Goal: Task Accomplishment & Management: Use online tool/utility

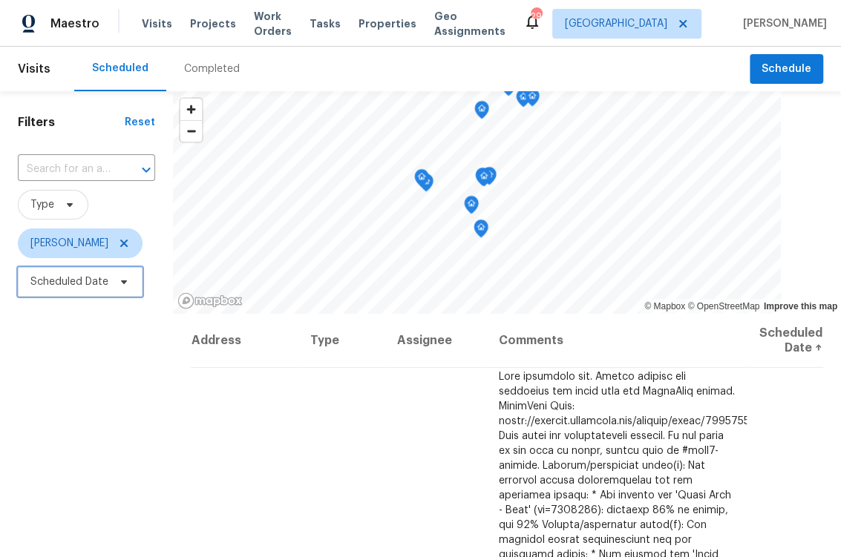
click at [88, 284] on span "Scheduled Date" at bounding box center [69, 282] width 78 height 15
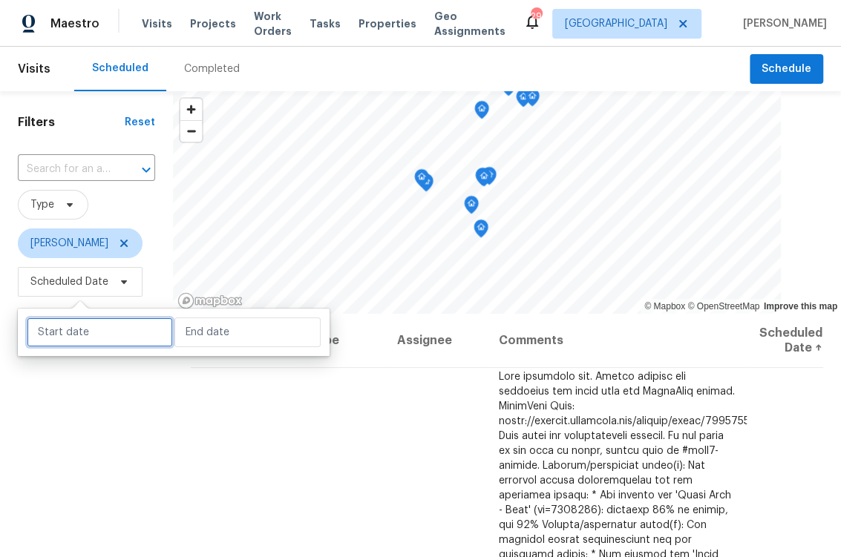
click at [99, 340] on input "text" at bounding box center [100, 333] width 146 height 30
select select "9"
select select "2025"
select select "10"
select select "2025"
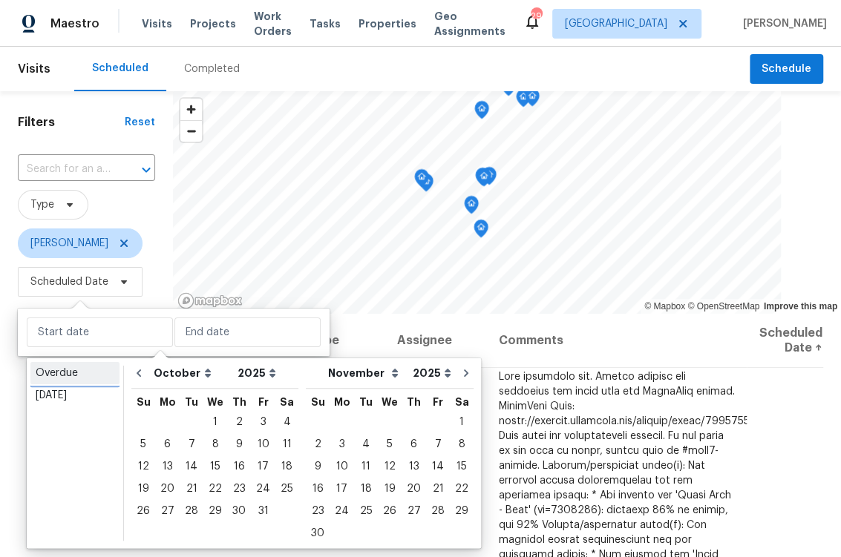
click at [62, 375] on div "Overdue" at bounding box center [75, 373] width 79 height 15
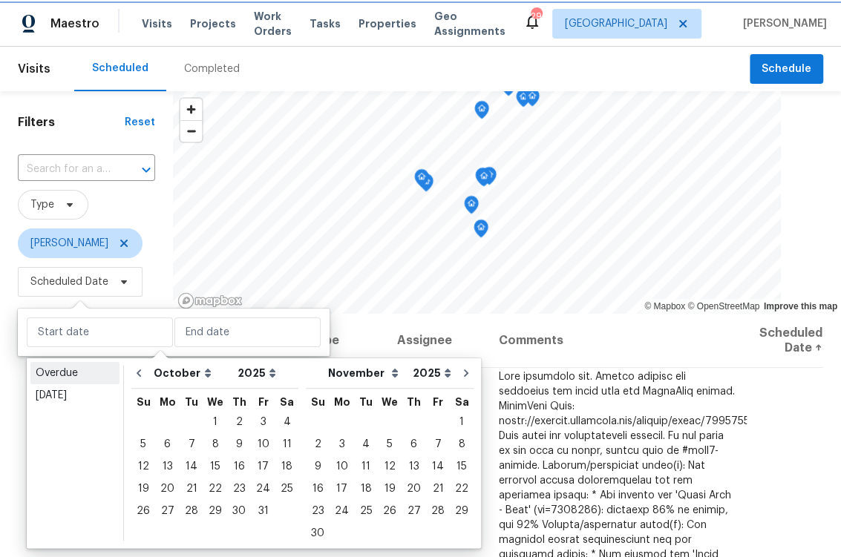
type input "[DATE]"
select select "8"
select select "9"
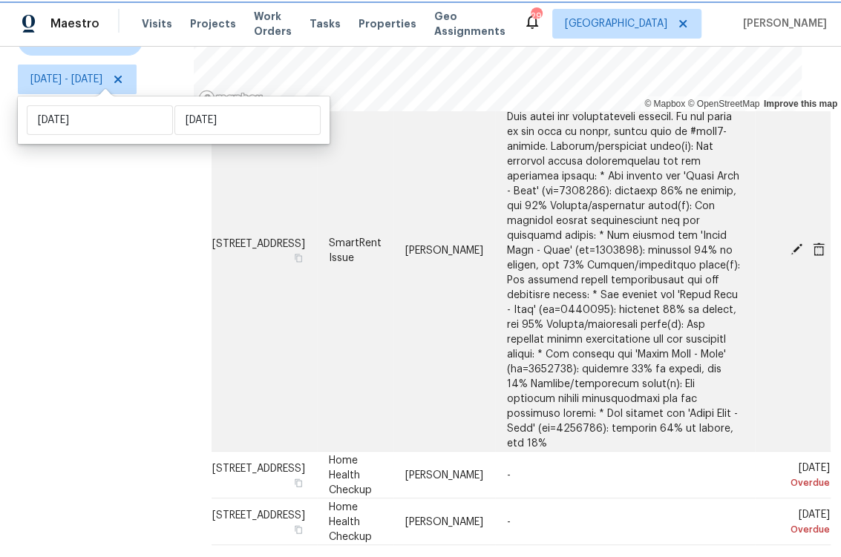
scroll to position [175, 0]
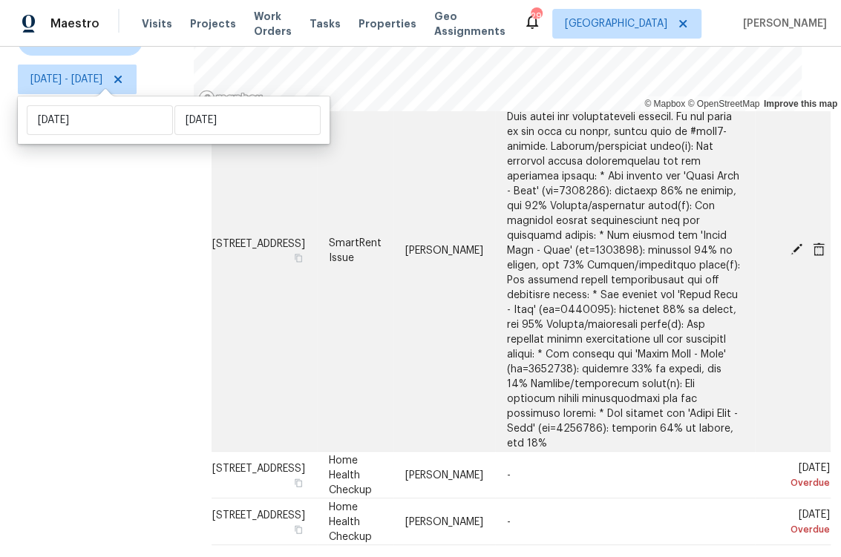
click at [790, 243] on icon at bounding box center [796, 249] width 12 height 12
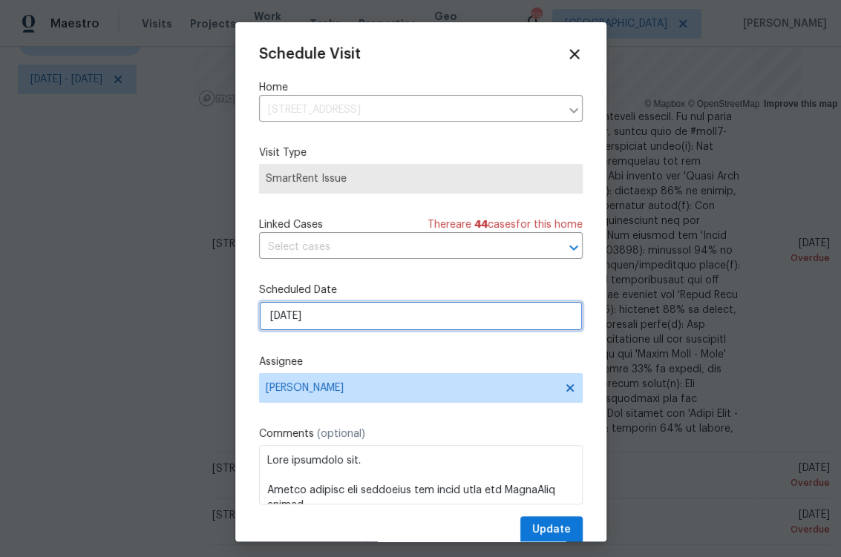
click at [344, 310] on input "[DATE]" at bounding box center [421, 316] width 324 height 30
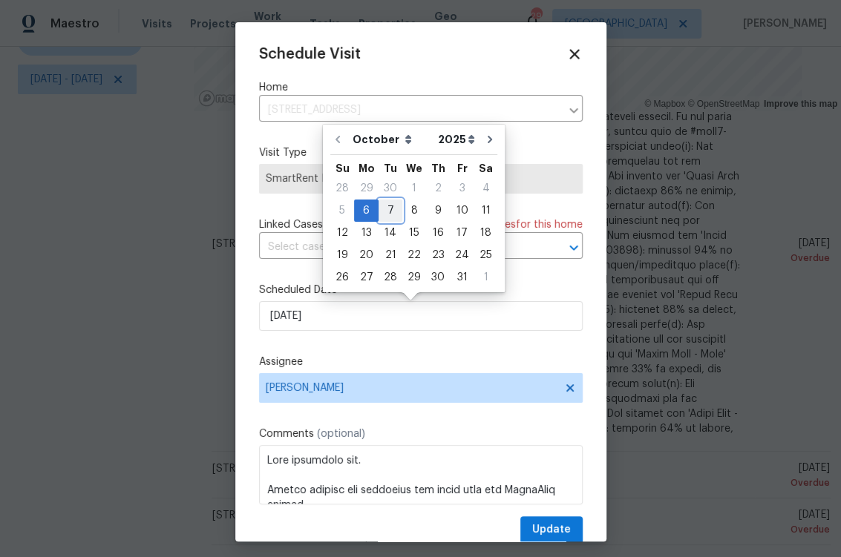
click at [385, 211] on div "7" at bounding box center [391, 210] width 24 height 21
type input "[DATE]"
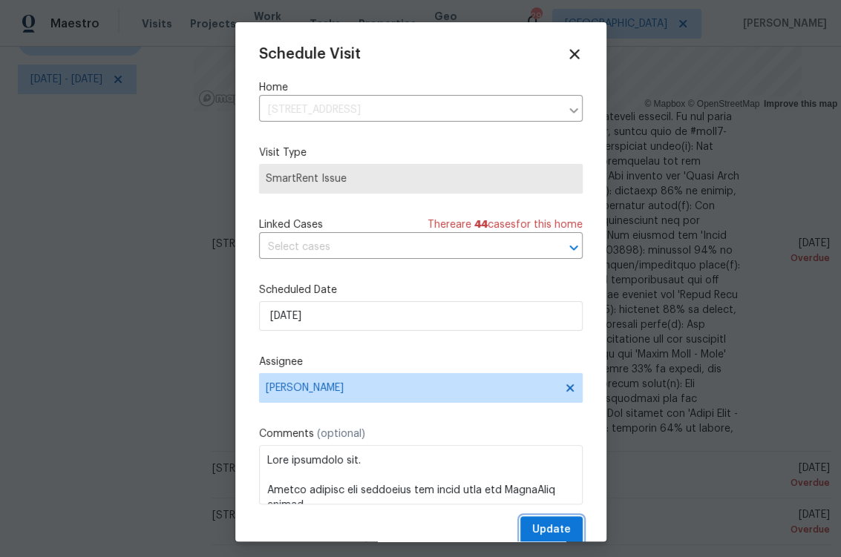
click at [544, 531] on span "Update" at bounding box center [551, 530] width 39 height 19
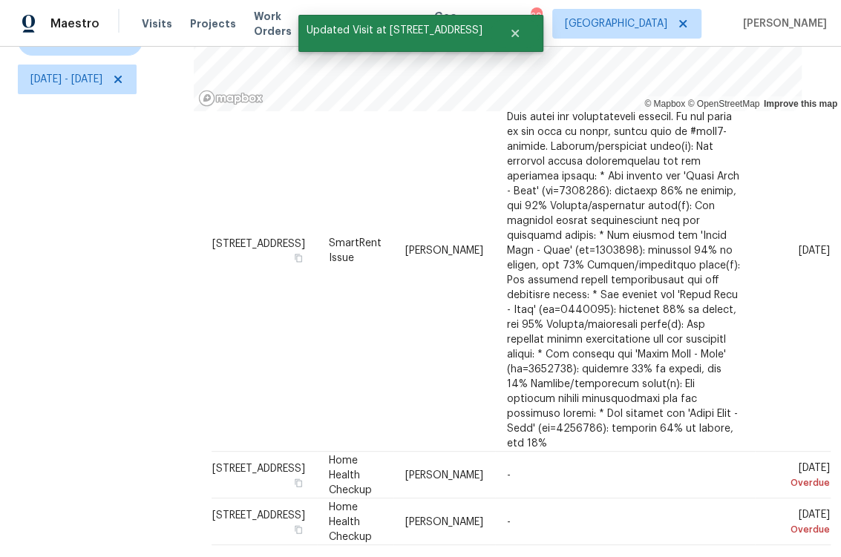
scroll to position [0, 0]
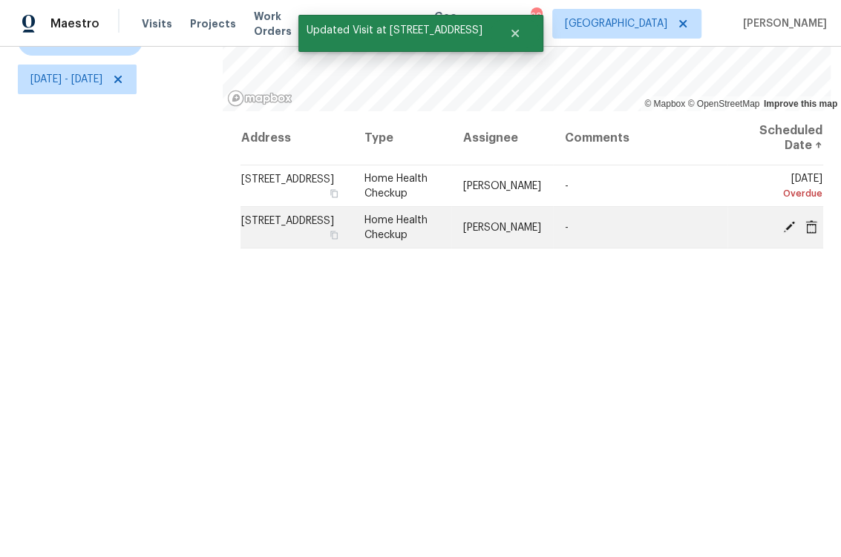
click at [782, 220] on icon at bounding box center [788, 226] width 13 height 13
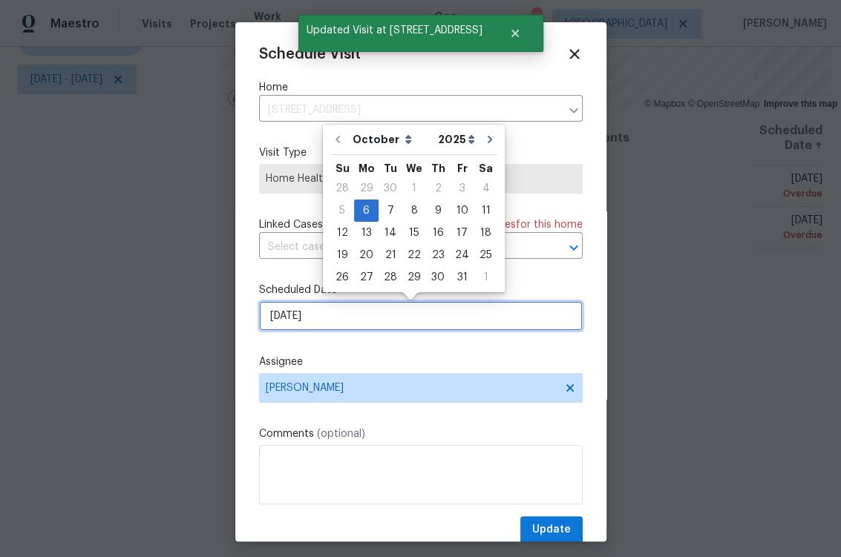
click at [390, 319] on input "[DATE]" at bounding box center [421, 316] width 324 height 30
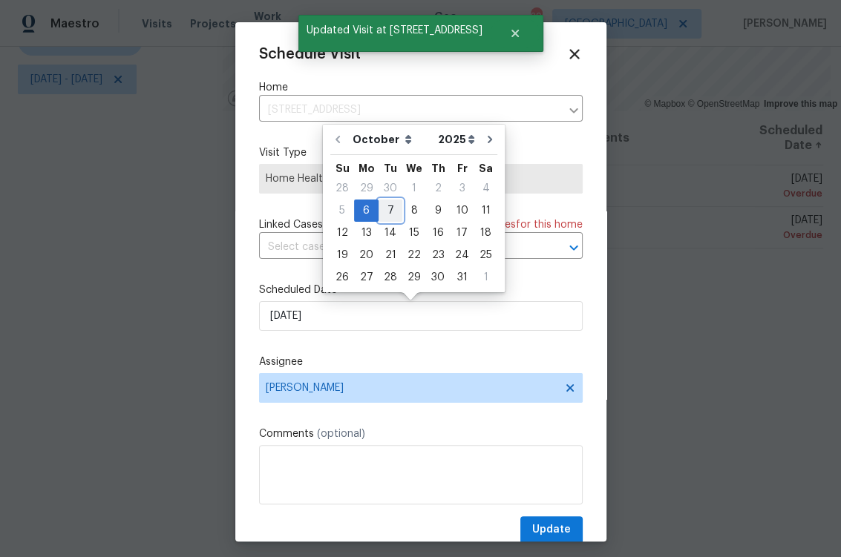
click at [388, 212] on div "7" at bounding box center [391, 210] width 24 height 21
type input "[DATE]"
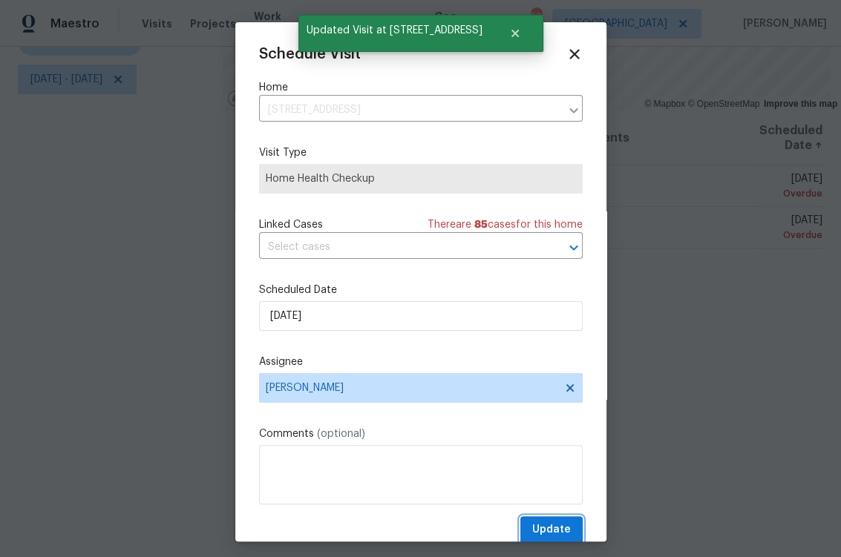
click at [557, 525] on button "Update" at bounding box center [551, 530] width 62 height 27
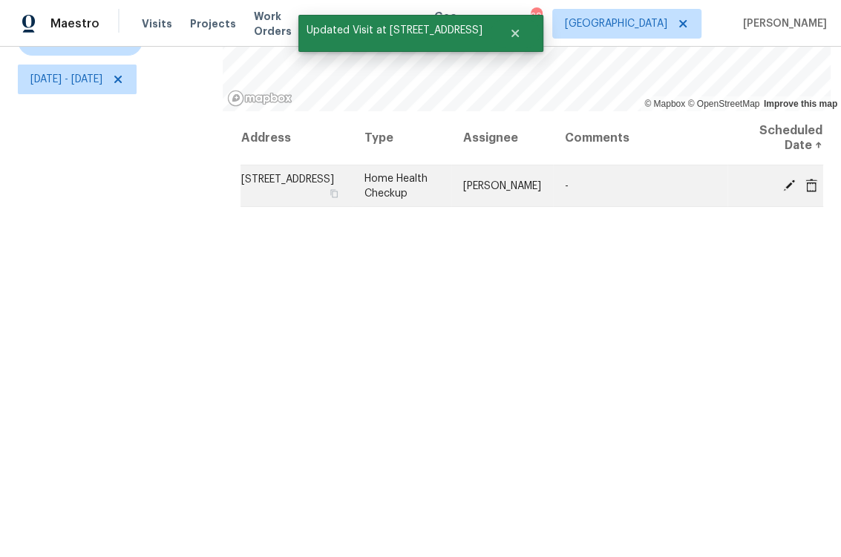
click at [782, 180] on icon at bounding box center [788, 184] width 13 height 13
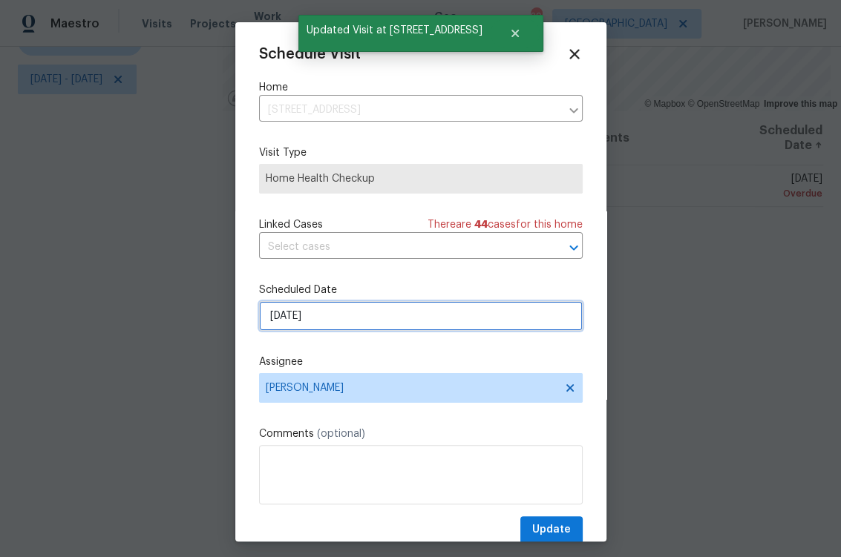
click at [364, 318] on input "[DATE]" at bounding box center [421, 316] width 324 height 30
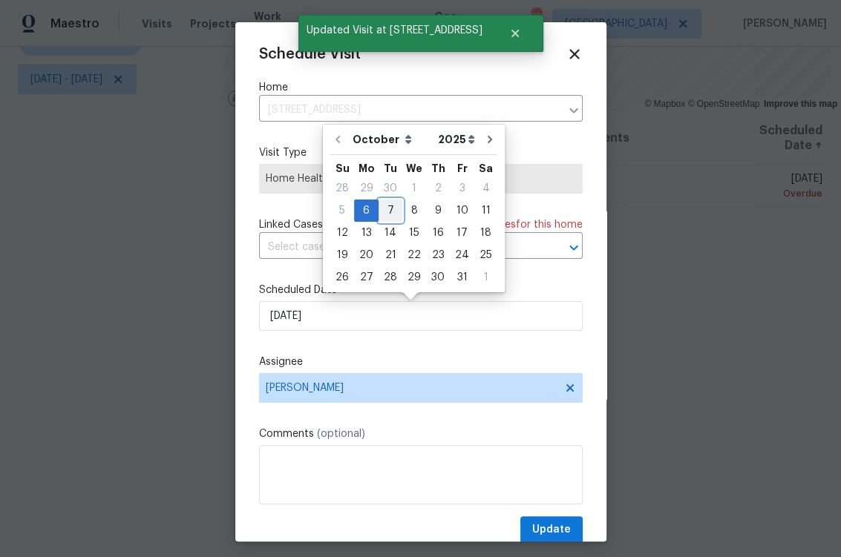
click at [390, 210] on div "7" at bounding box center [391, 210] width 24 height 21
type input "[DATE]"
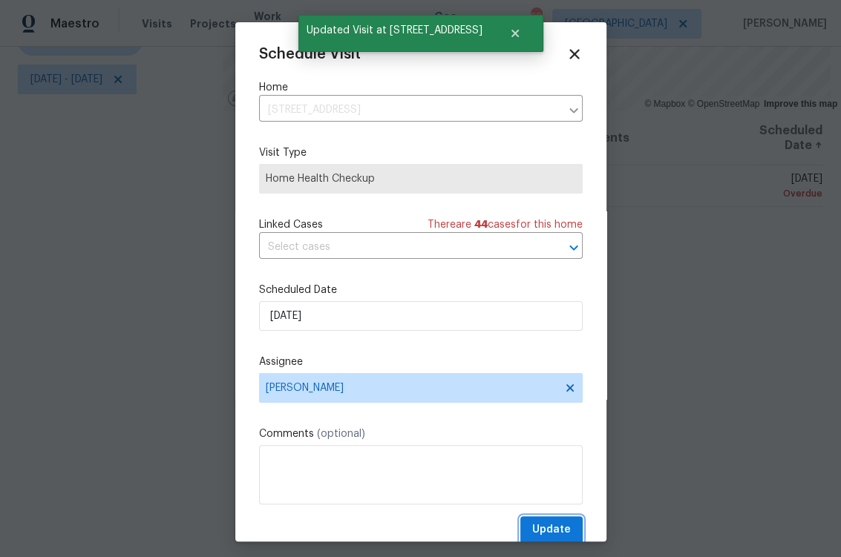
click at [547, 526] on span "Update" at bounding box center [551, 530] width 39 height 19
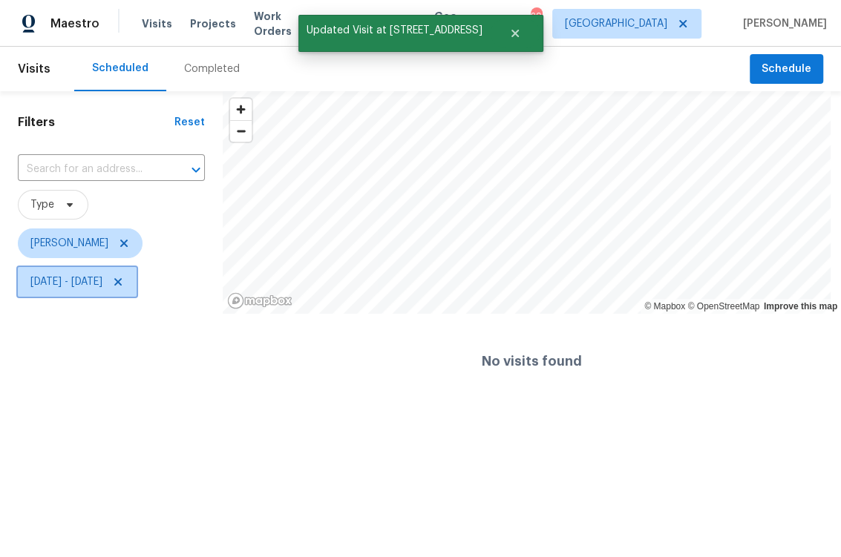
click at [84, 285] on span "[DATE] - [DATE]" at bounding box center [66, 282] width 72 height 15
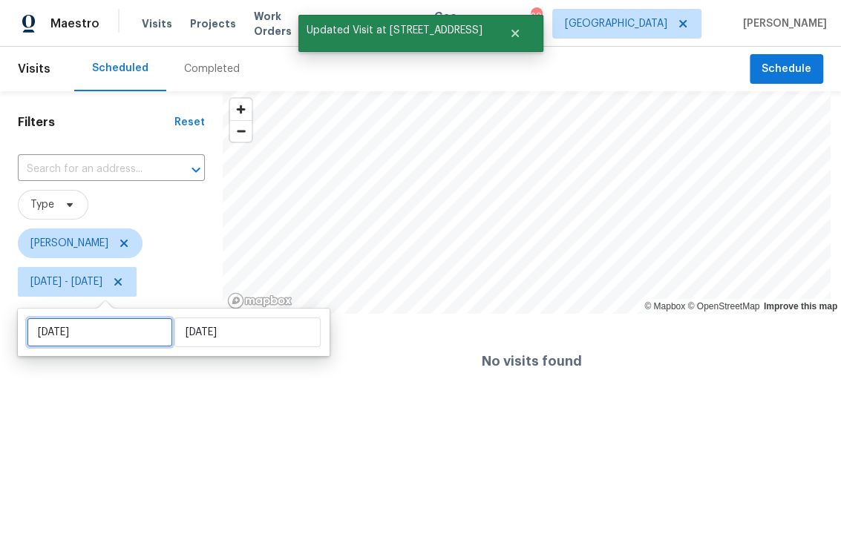
click at [100, 333] on input "[DATE]" at bounding box center [100, 333] width 146 height 30
select select "8"
select select "2025"
select select "9"
select select "2025"
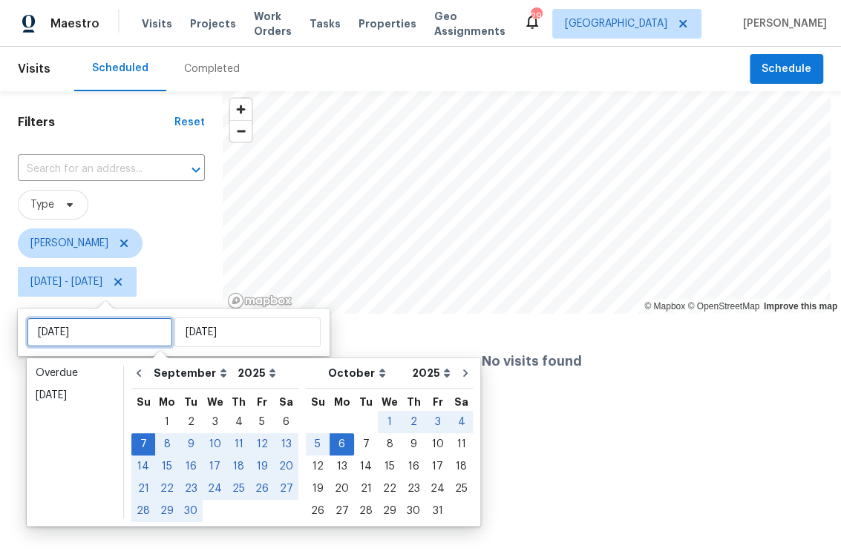
type input "[DATE]"
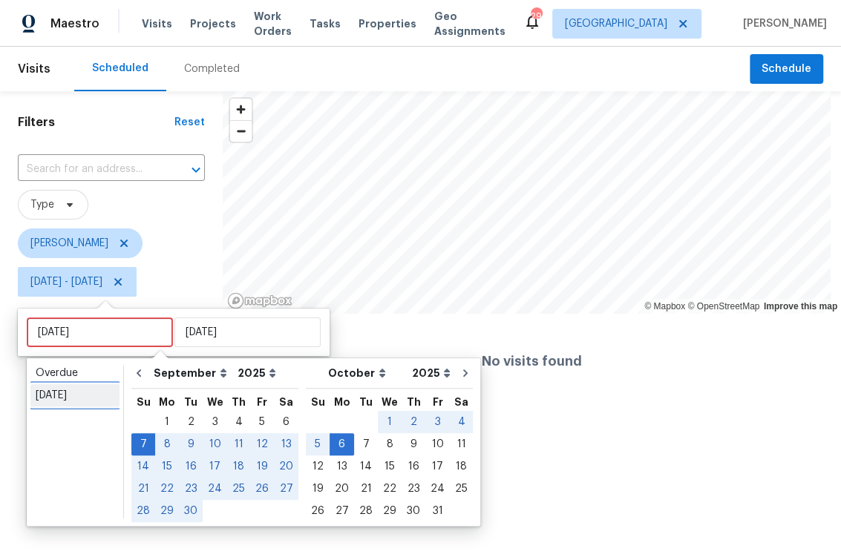
click at [70, 395] on div "[DATE]" at bounding box center [75, 395] width 79 height 15
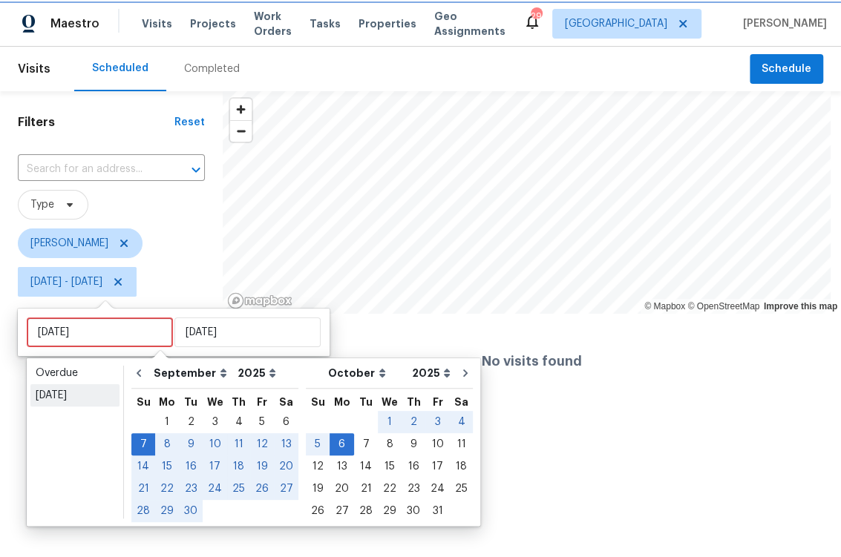
type input "[DATE]"
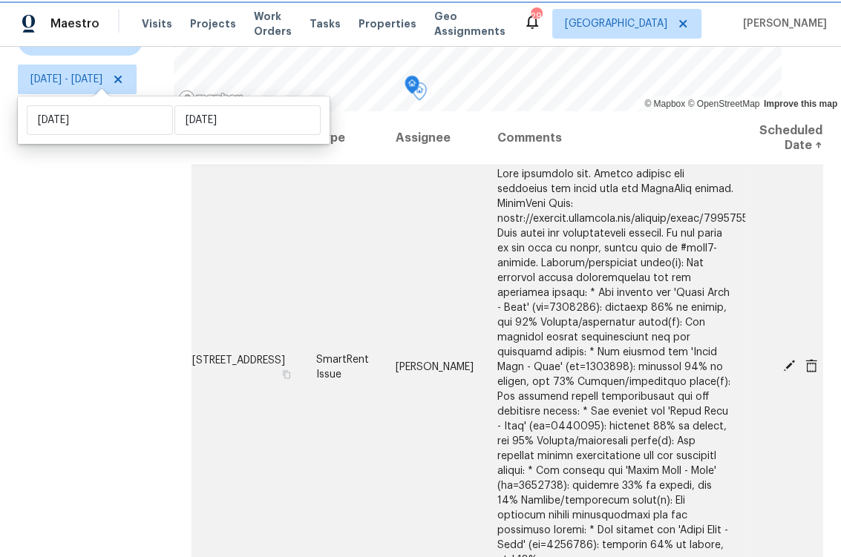
scroll to position [286, 0]
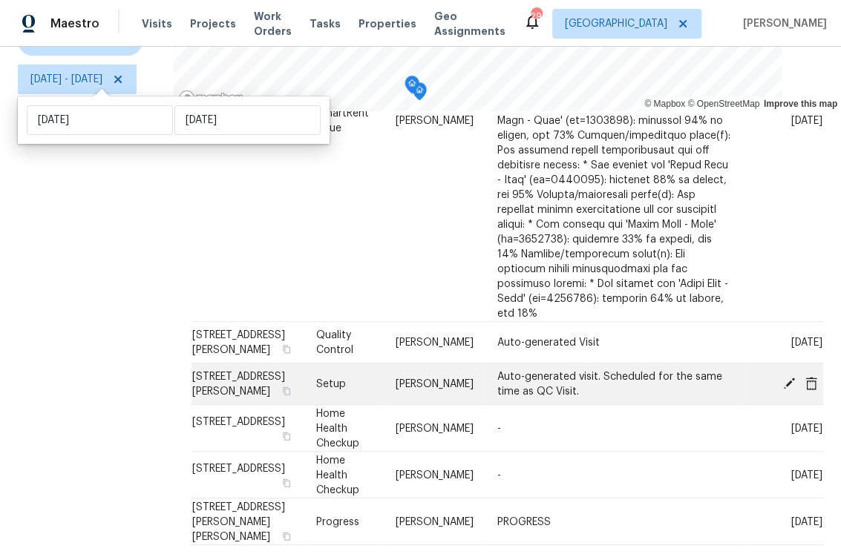
click at [782, 376] on icon at bounding box center [788, 382] width 13 height 13
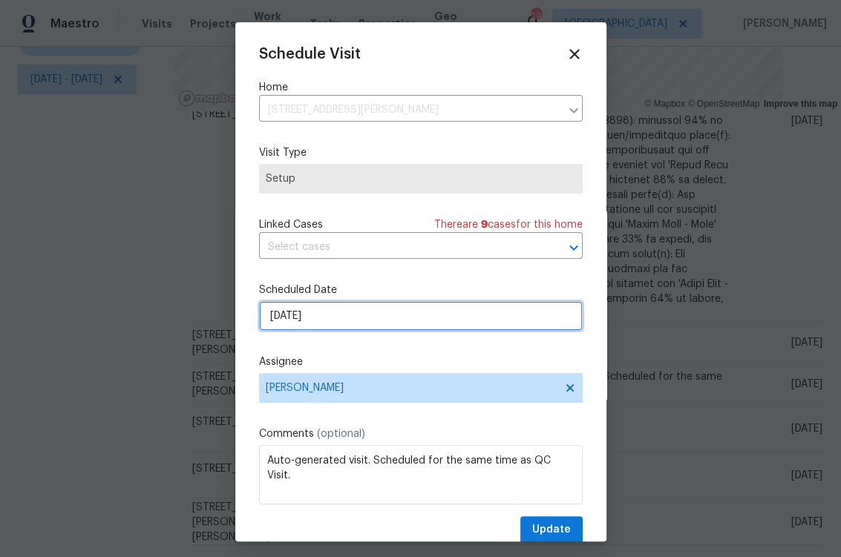
click at [359, 319] on input "[DATE]" at bounding box center [421, 316] width 324 height 30
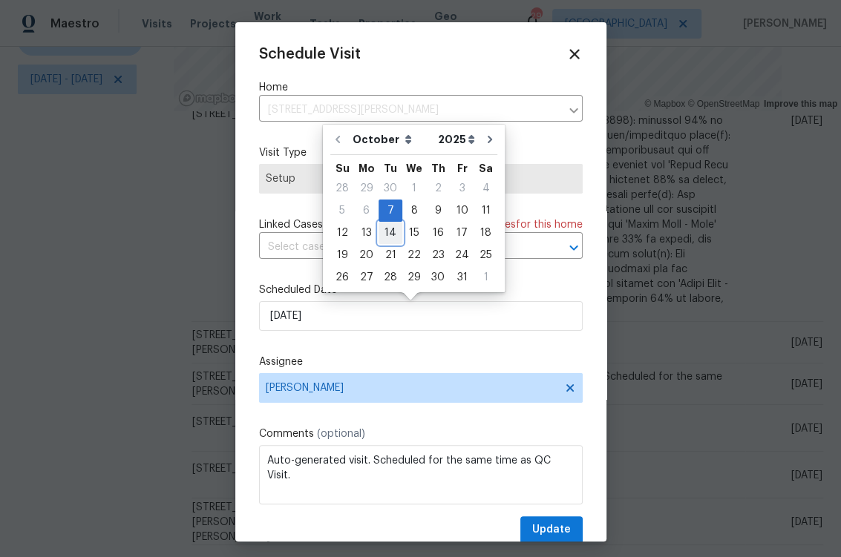
click at [388, 238] on div "14" at bounding box center [391, 233] width 24 height 21
type input "[DATE]"
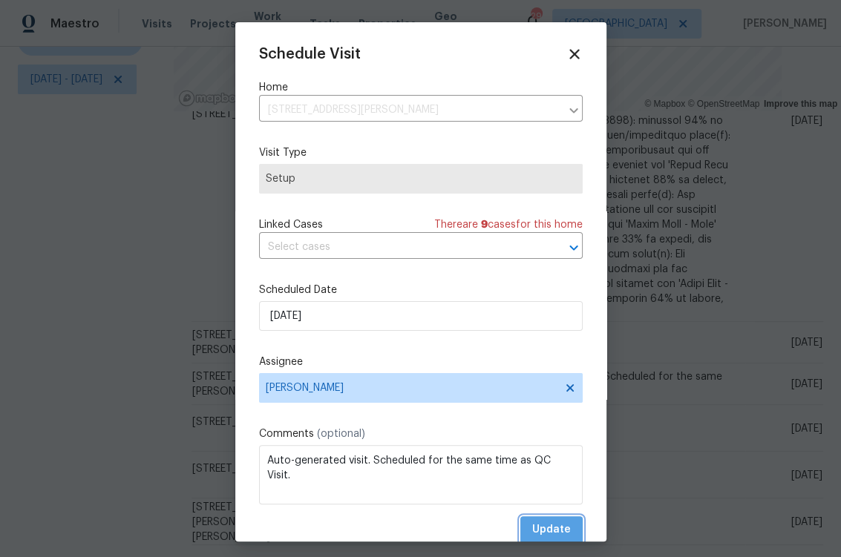
click at [543, 520] on button "Update" at bounding box center [551, 530] width 62 height 27
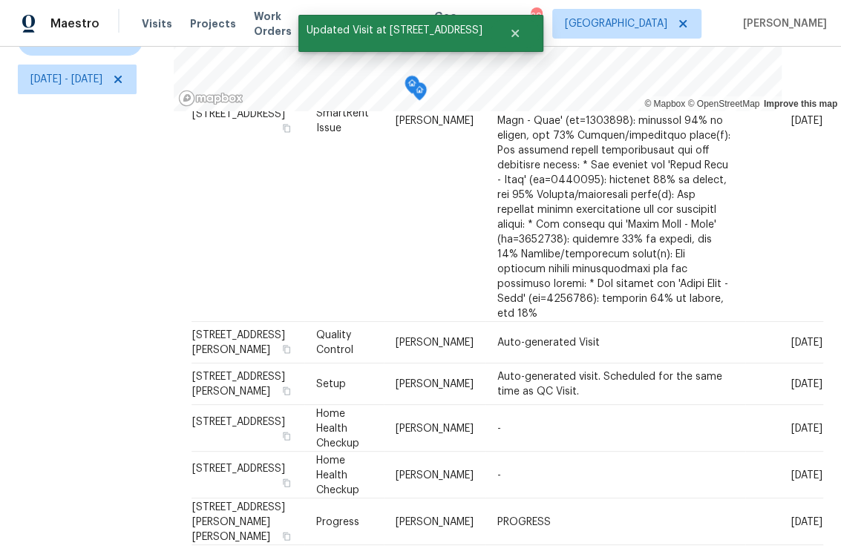
scroll to position [239, 0]
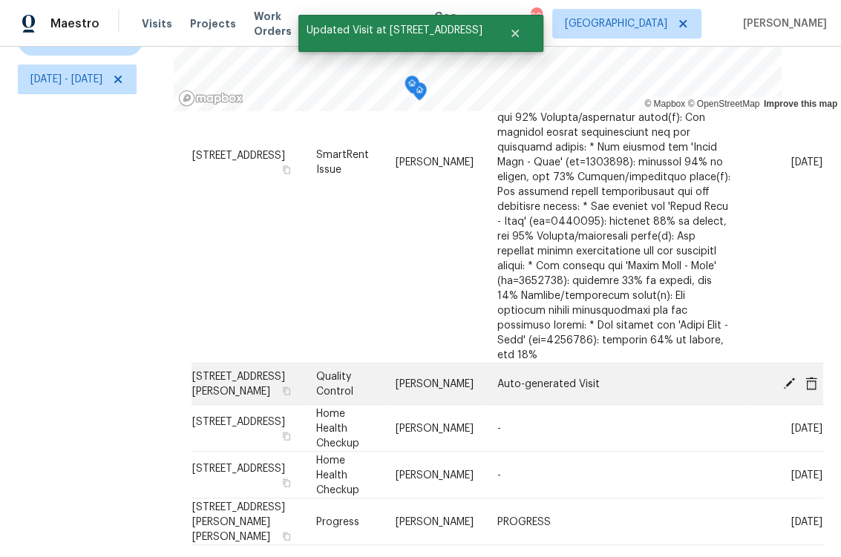
click at [783, 377] on icon at bounding box center [789, 383] width 12 height 12
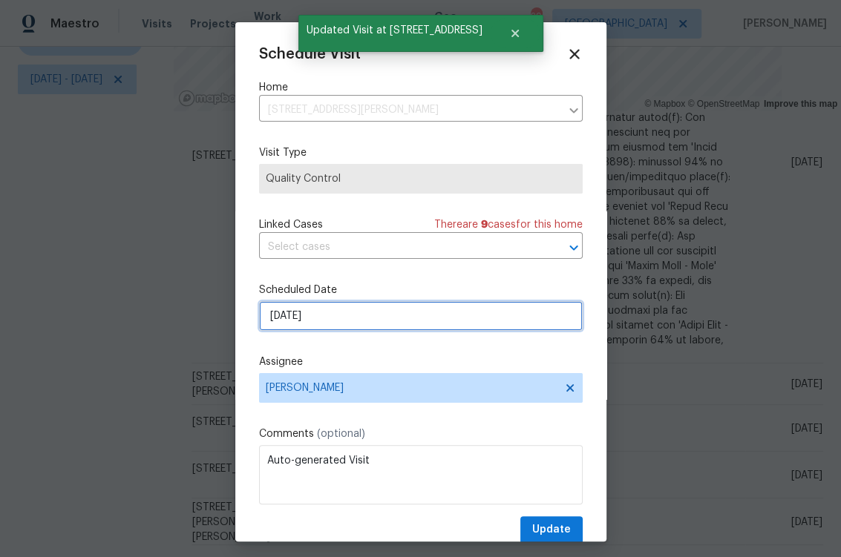
click at [364, 323] on input "[DATE]" at bounding box center [421, 316] width 324 height 30
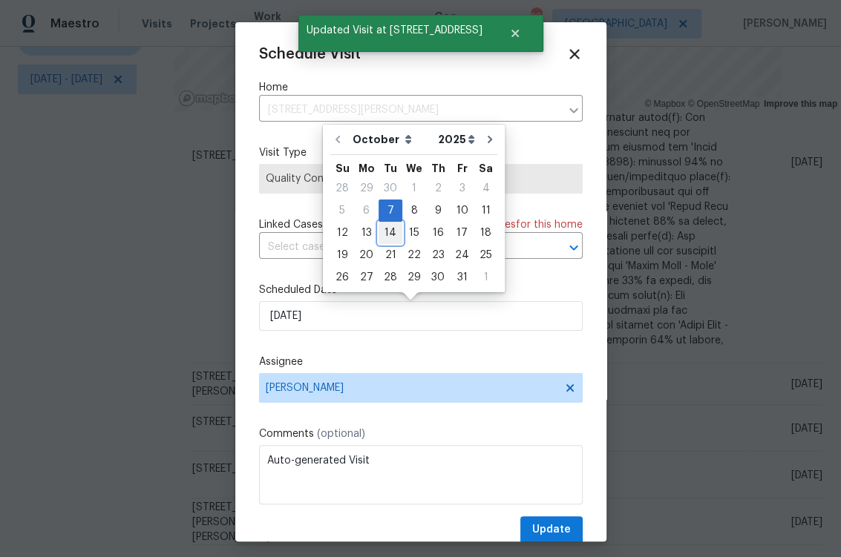
click at [387, 232] on div "14" at bounding box center [391, 233] width 24 height 21
type input "[DATE]"
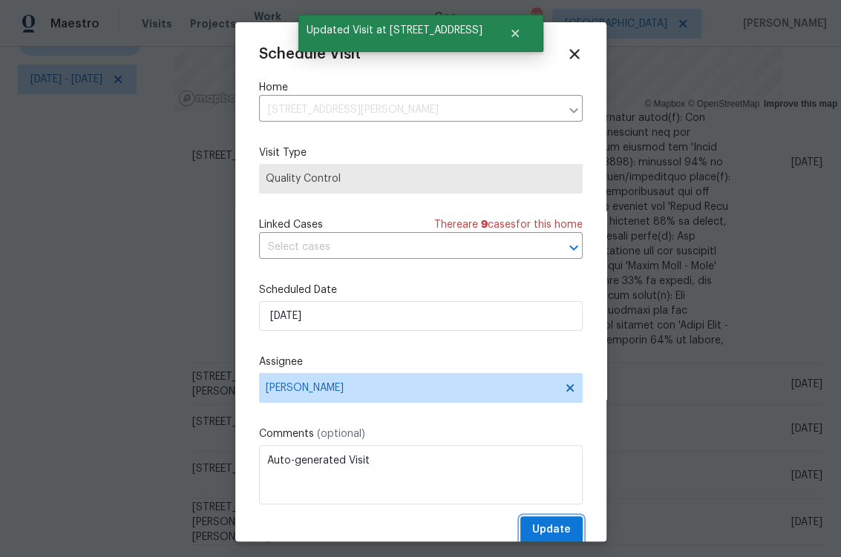
click at [543, 523] on span "Update" at bounding box center [551, 530] width 39 height 19
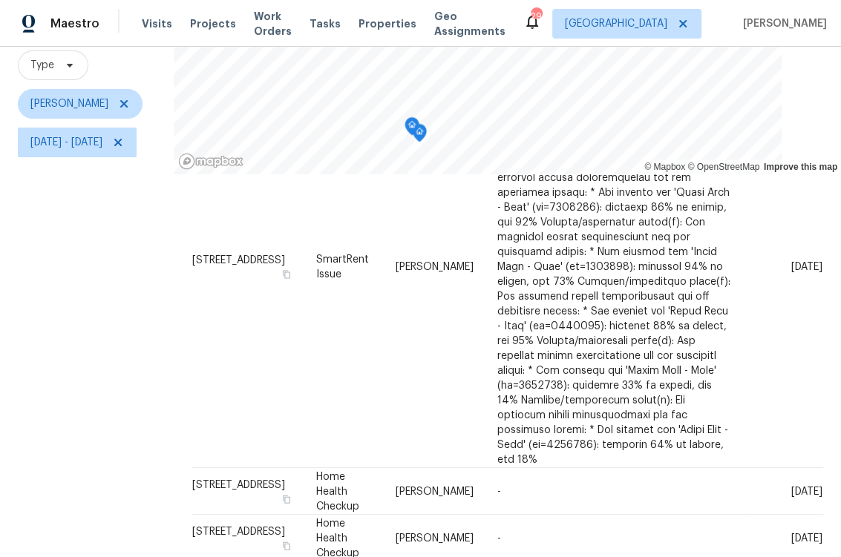
scroll to position [0, 0]
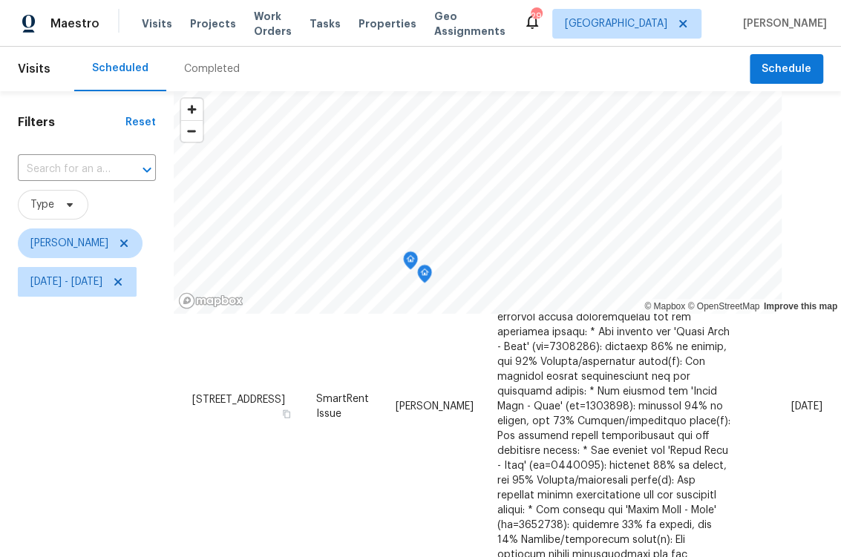
click at [431, 278] on icon "Map marker" at bounding box center [424, 274] width 13 height 17
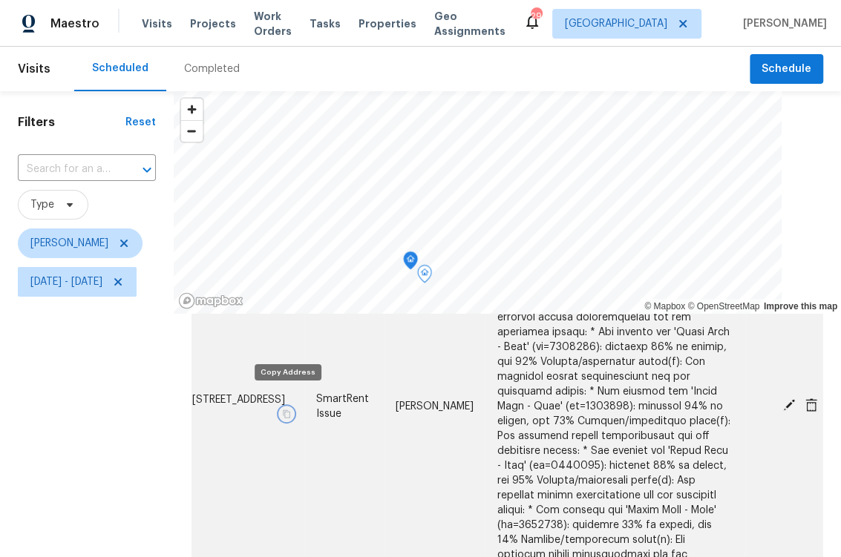
click at [287, 410] on icon "button" at bounding box center [286, 414] width 7 height 8
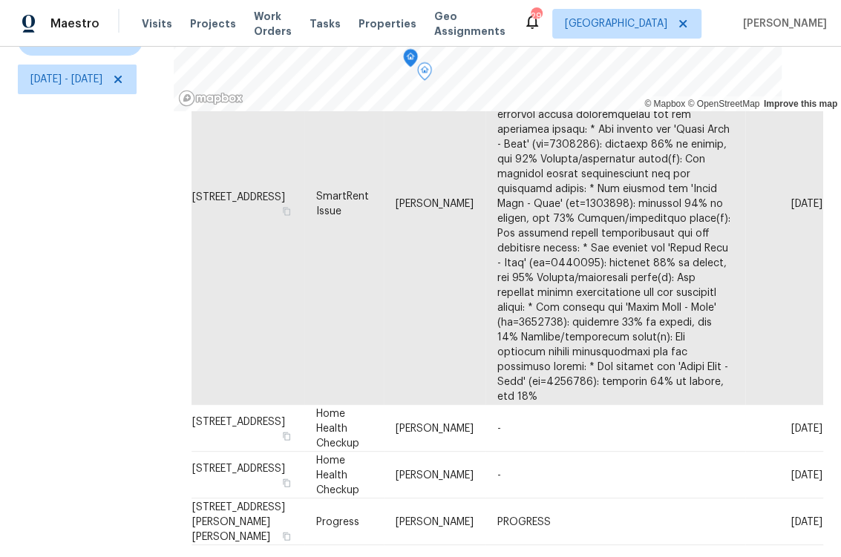
scroll to position [212, 0]
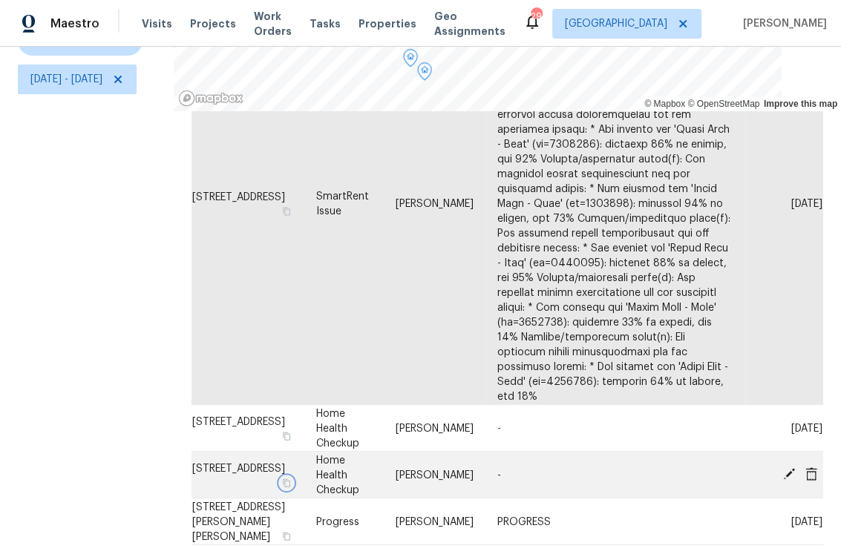
click at [288, 478] on icon "button" at bounding box center [285, 482] width 9 height 9
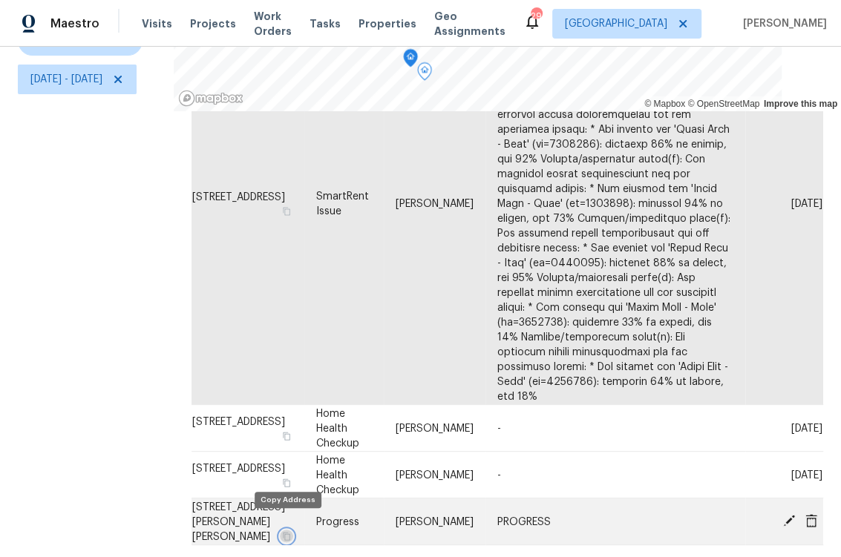
click at [286, 531] on icon "button" at bounding box center [285, 535] width 9 height 9
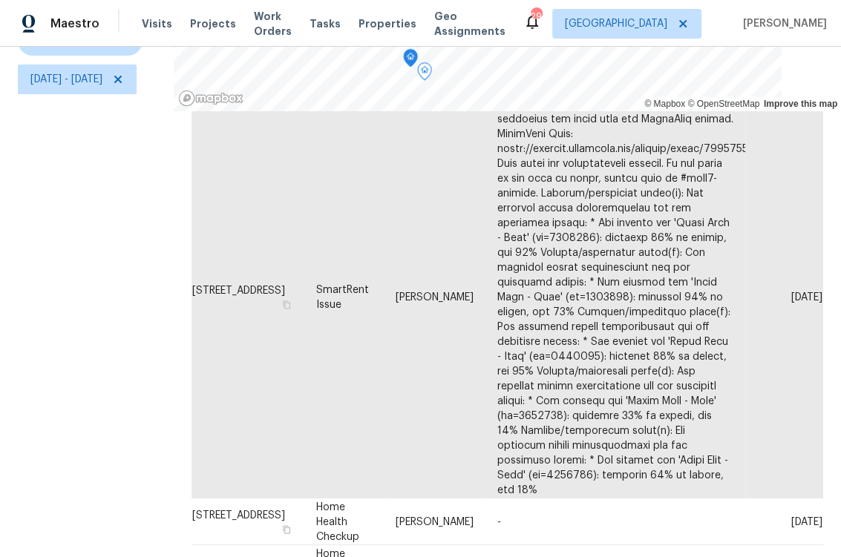
scroll to position [193, 0]
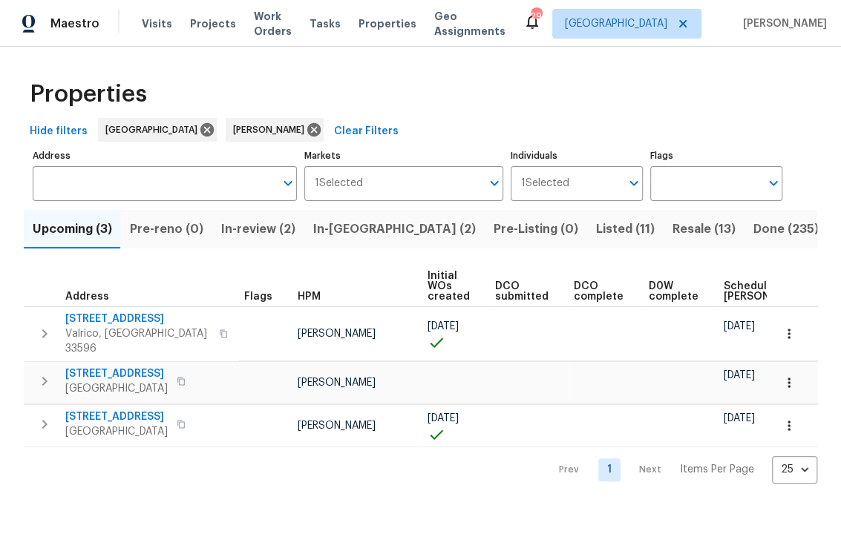
click at [350, 226] on span "In-reno (2)" at bounding box center [394, 229] width 163 height 21
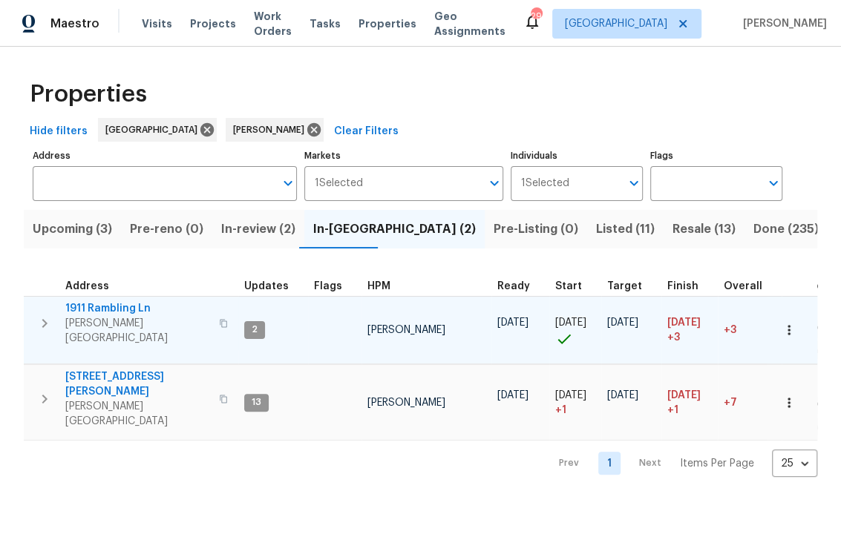
click at [116, 310] on span "1911 Rambling Ln" at bounding box center [137, 308] width 145 height 15
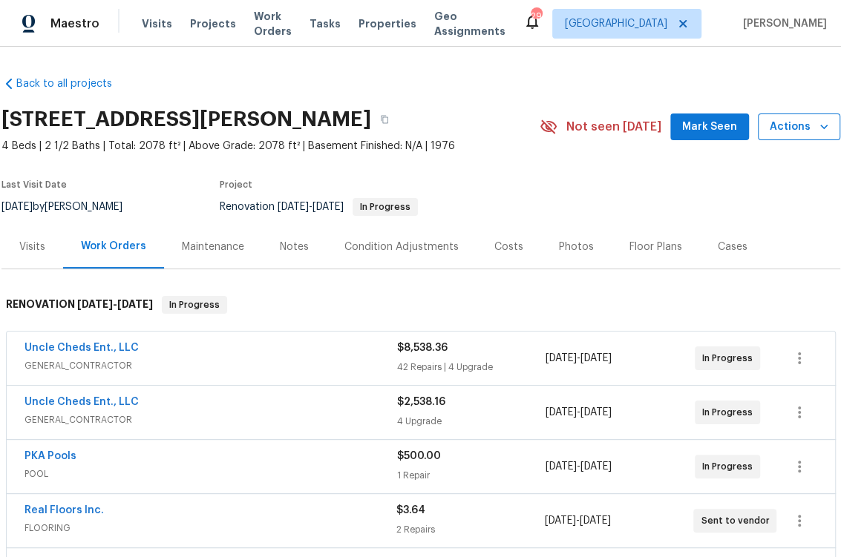
click at [816, 133] on icon "button" at bounding box center [823, 126] width 15 height 15
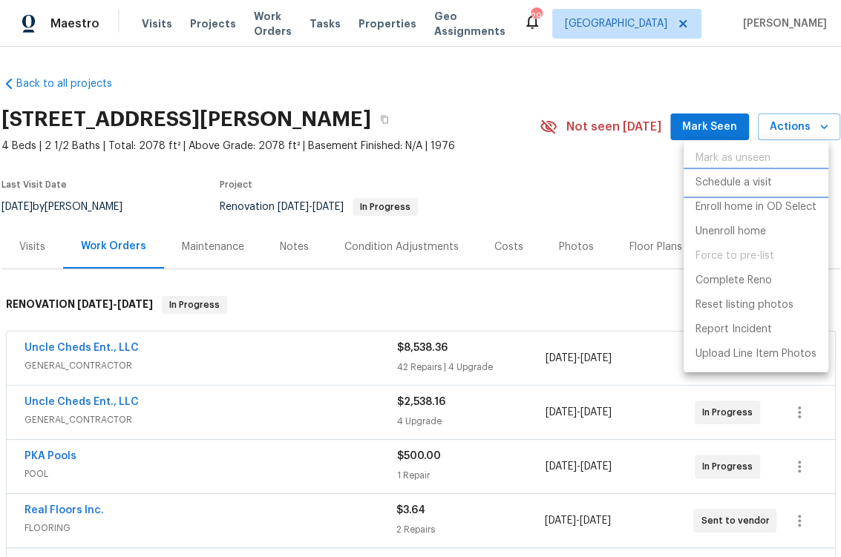
click at [770, 189] on p "Schedule a visit" at bounding box center [733, 183] width 76 height 16
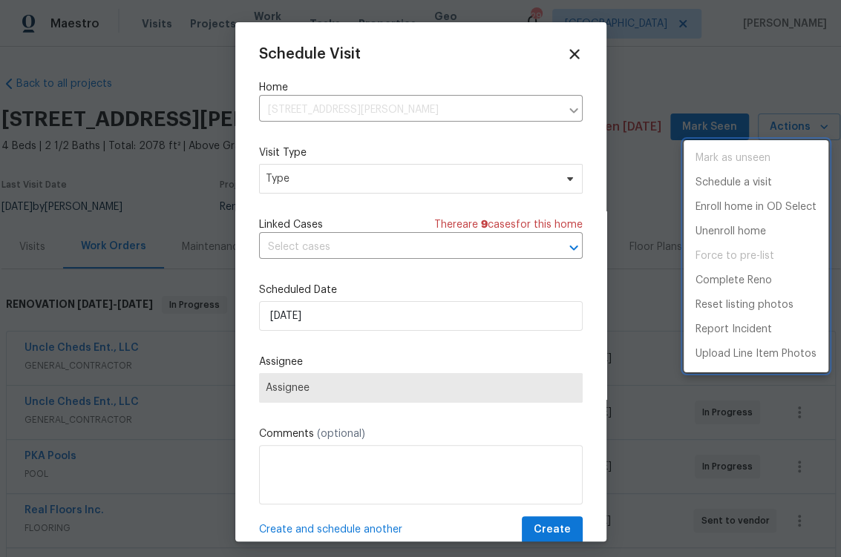
click at [344, 187] on div at bounding box center [420, 278] width 841 height 557
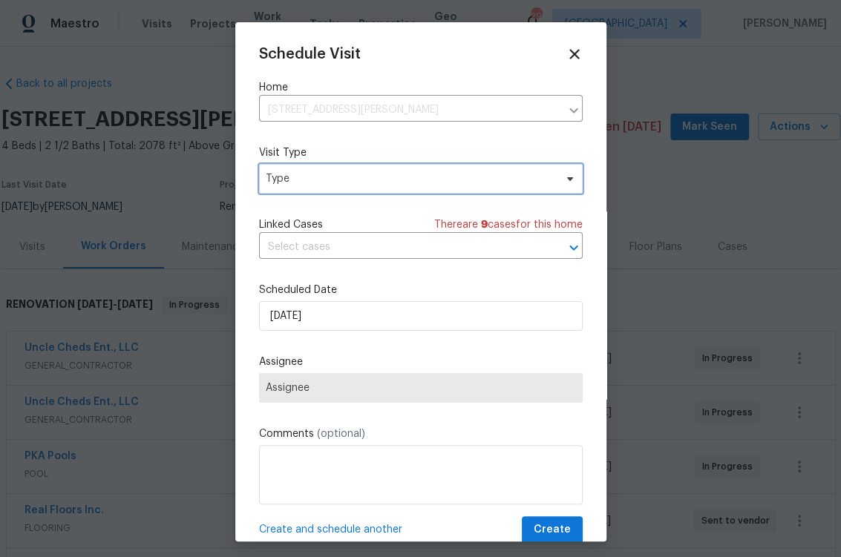
click at [347, 185] on span "Type" at bounding box center [410, 178] width 289 height 15
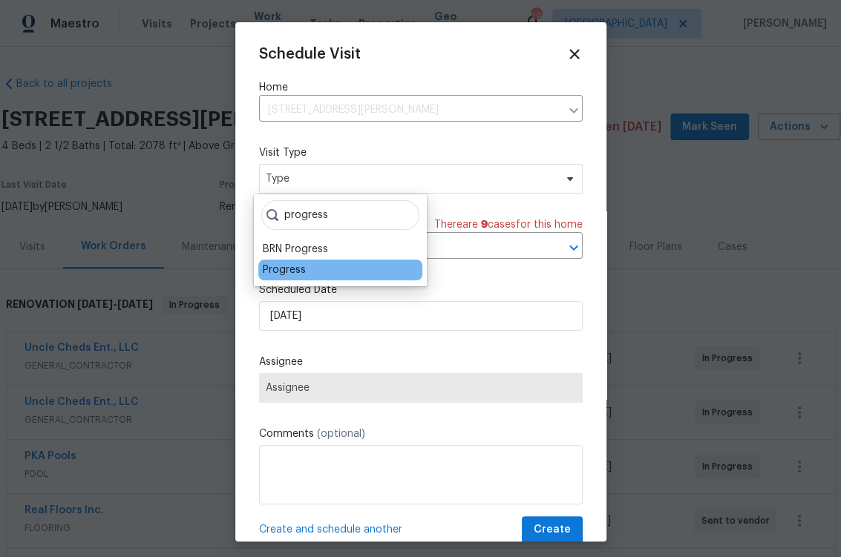
type input "progress"
click at [318, 266] on div "Progress" at bounding box center [340, 270] width 164 height 21
click at [301, 270] on div "Progress" at bounding box center [284, 270] width 43 height 15
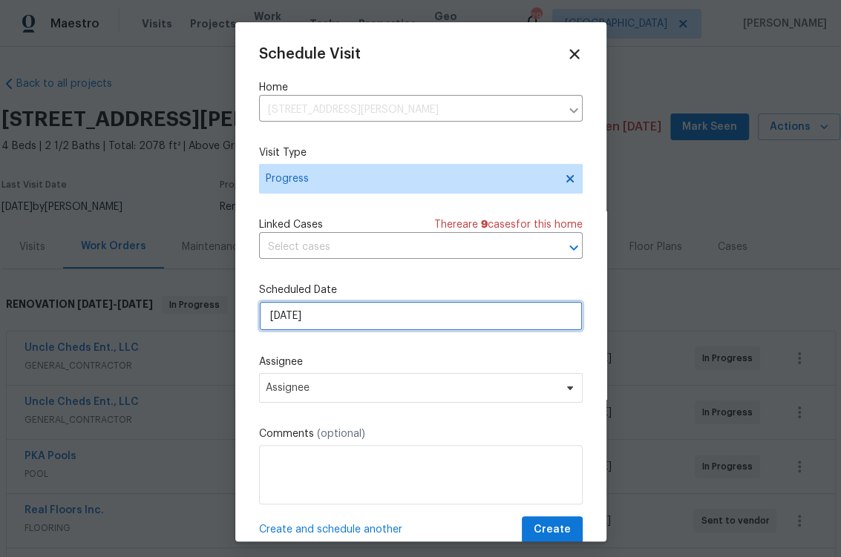
click at [373, 321] on input "[DATE]" at bounding box center [421, 316] width 324 height 30
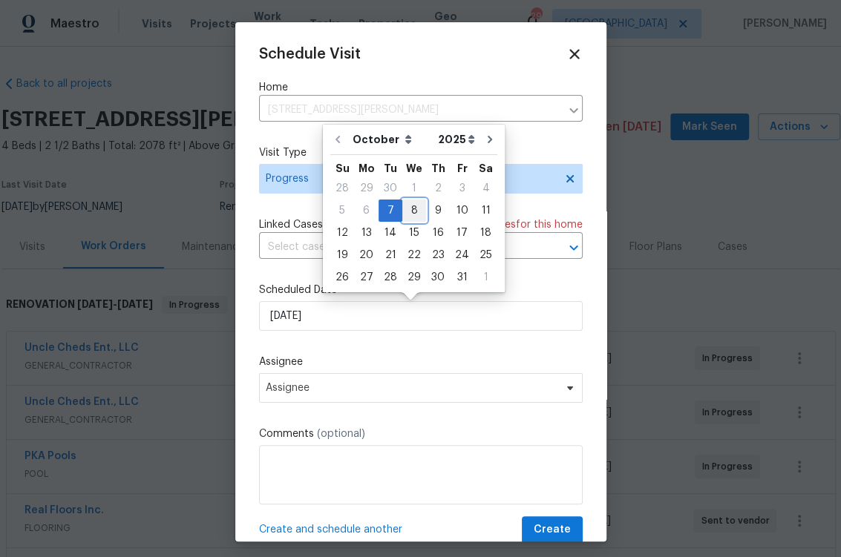
click at [417, 209] on div "8" at bounding box center [414, 210] width 24 height 21
type input "10/8/2025"
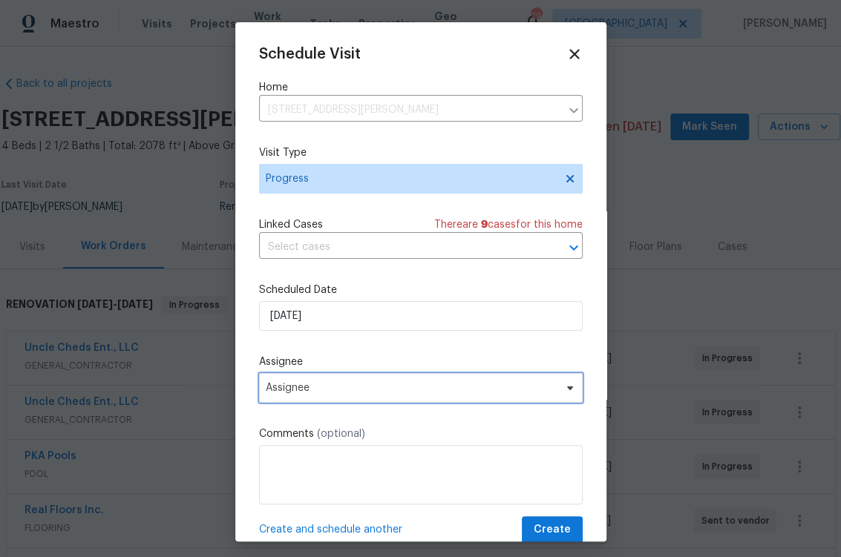
click at [416, 402] on span "Assignee" at bounding box center [421, 388] width 324 height 30
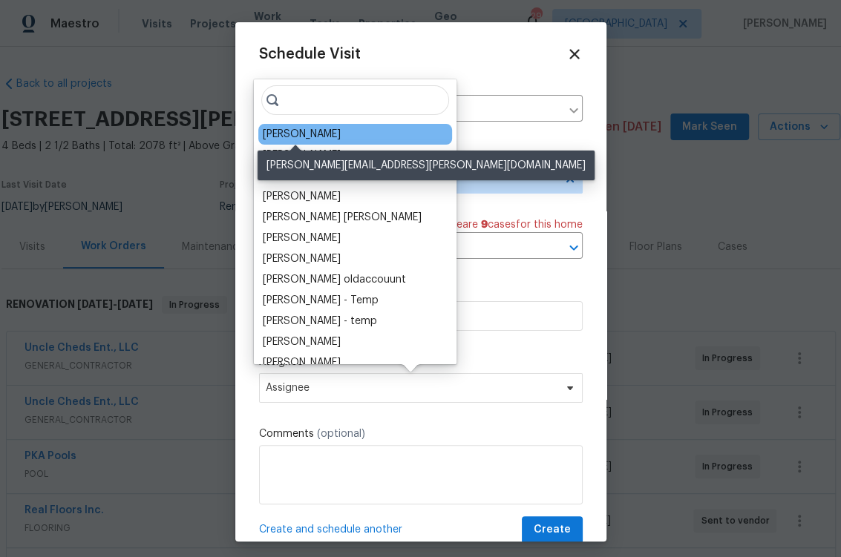
click at [288, 137] on div "[PERSON_NAME]" at bounding box center [302, 134] width 78 height 15
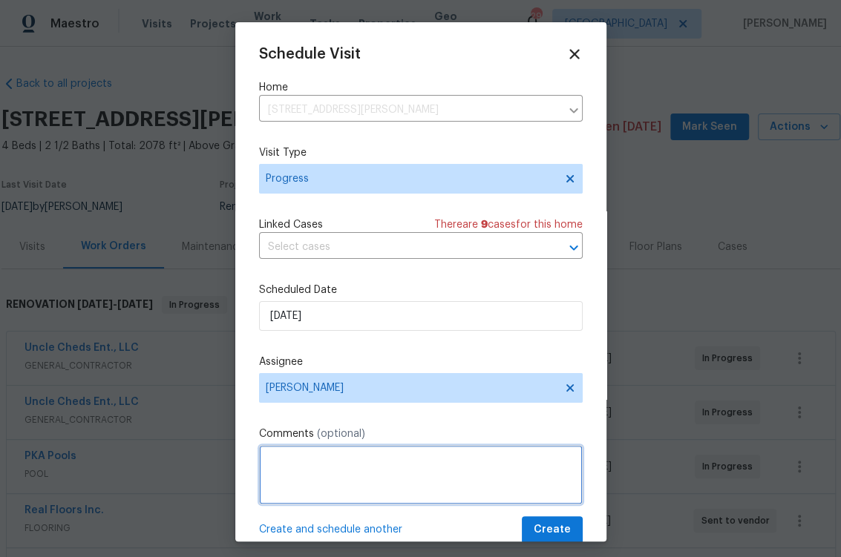
click at [341, 449] on textarea at bounding box center [421, 474] width 324 height 59
type textarea "PROGRESS"
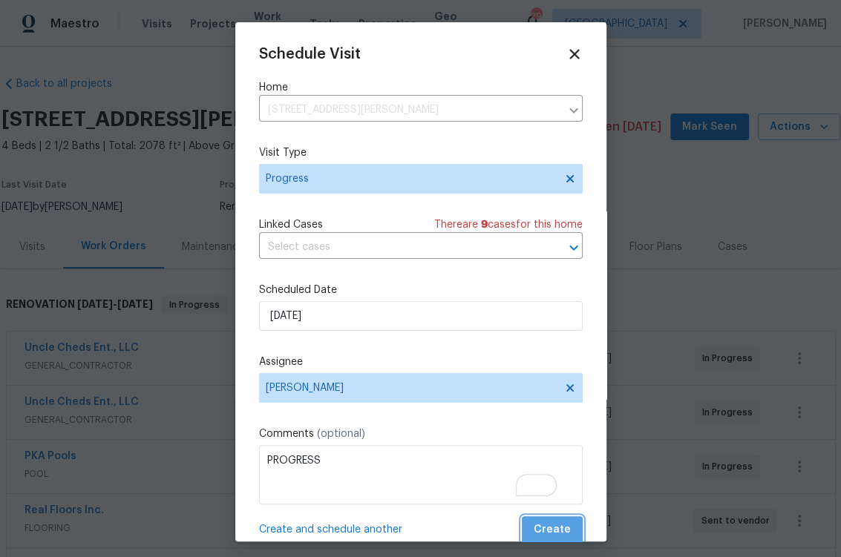
click at [543, 520] on button "Create" at bounding box center [552, 530] width 61 height 27
